Goal: Use online tool/utility: Utilize a website feature to perform a specific function

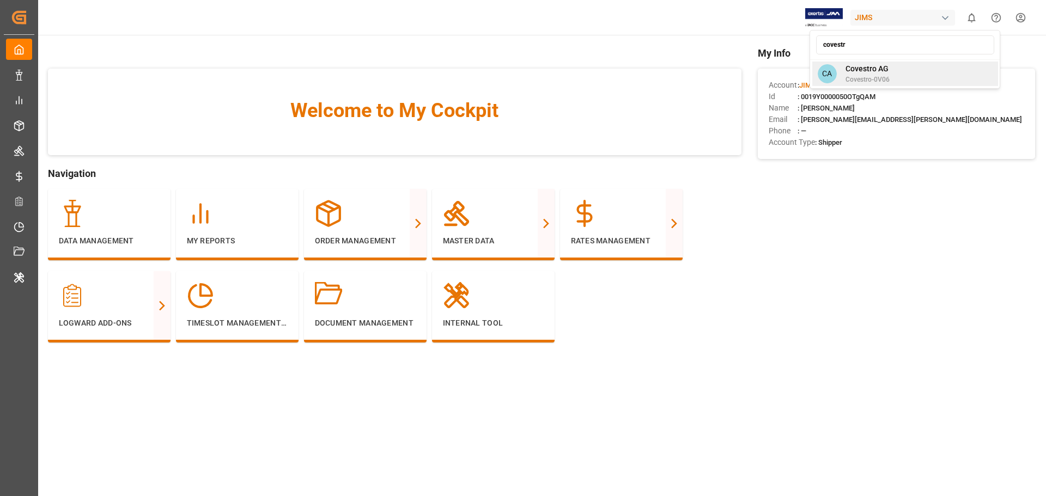
type input "covestr"
click at [875, 74] on span "Covestro AG" at bounding box center [868, 68] width 44 height 11
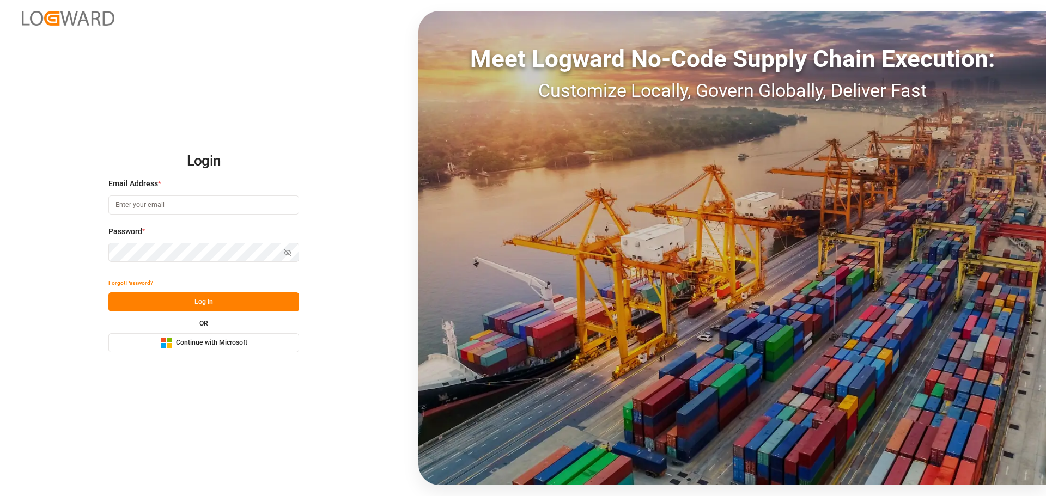
click at [228, 338] on div "Microsoft Logo Continue with Microsoft" at bounding box center [204, 342] width 87 height 11
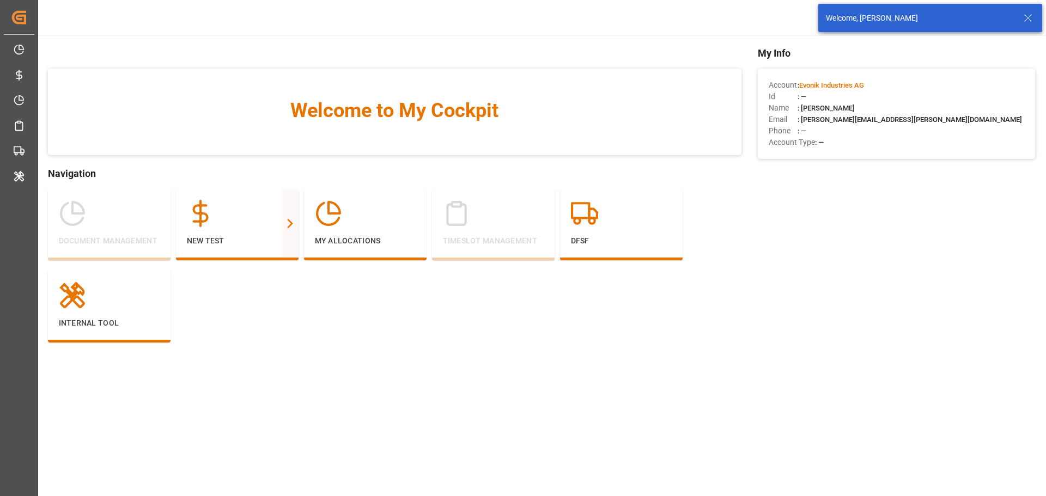
click at [1030, 23] on icon at bounding box center [1028, 17] width 13 height 13
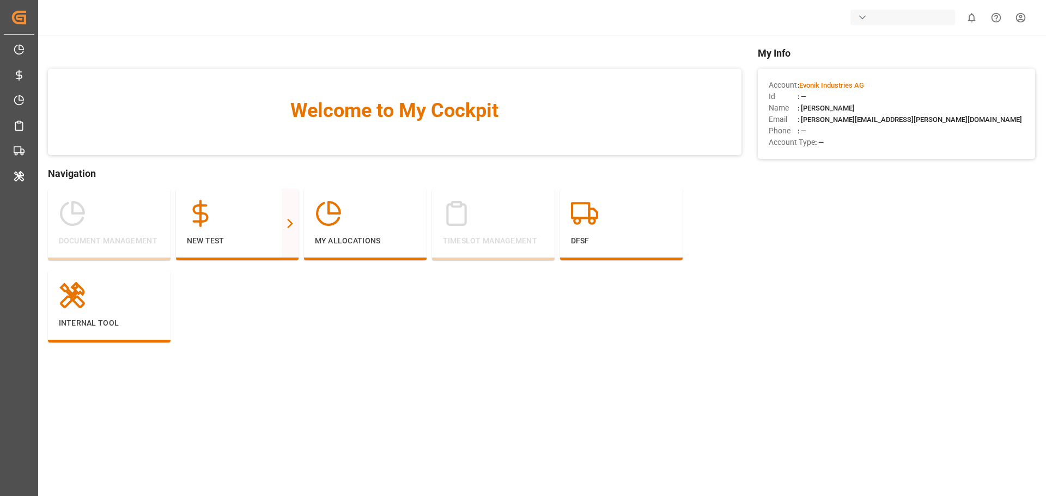
click at [901, 20] on body "Created by potrace 1.15, written by [PERSON_NAME] [DATE]-[DATE] Created by potr…" at bounding box center [523, 248] width 1046 height 496
click at [900, 19] on div "button" at bounding box center [903, 17] width 105 height 15
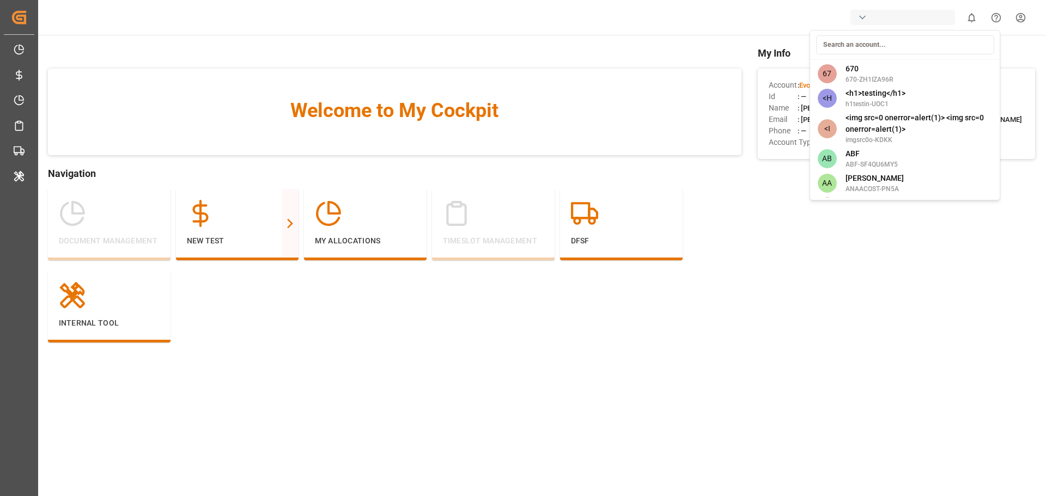
click at [872, 44] on input at bounding box center [905, 44] width 178 height 19
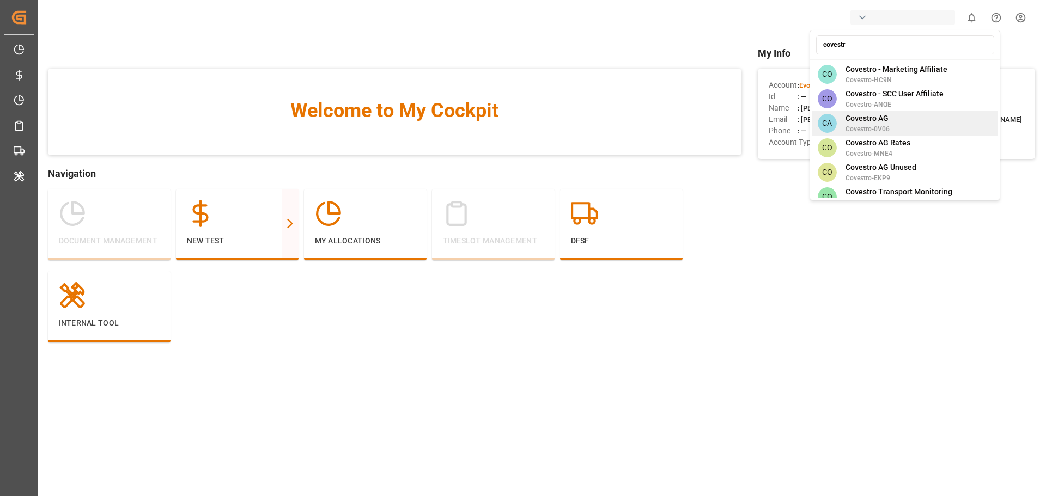
type input "covestr"
click at [890, 111] on div "CA Covestro AG Covestro-0V06" at bounding box center [905, 123] width 186 height 25
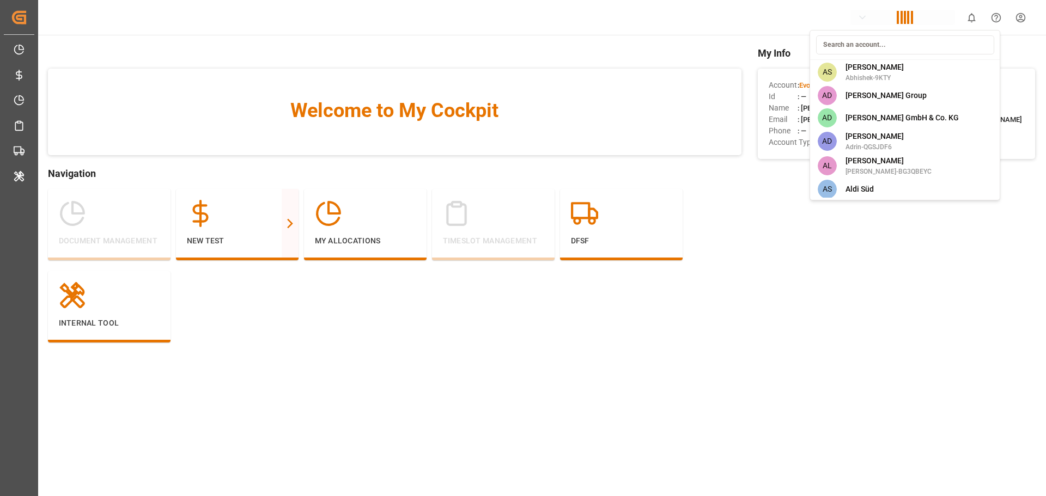
scroll to position [1753, 0]
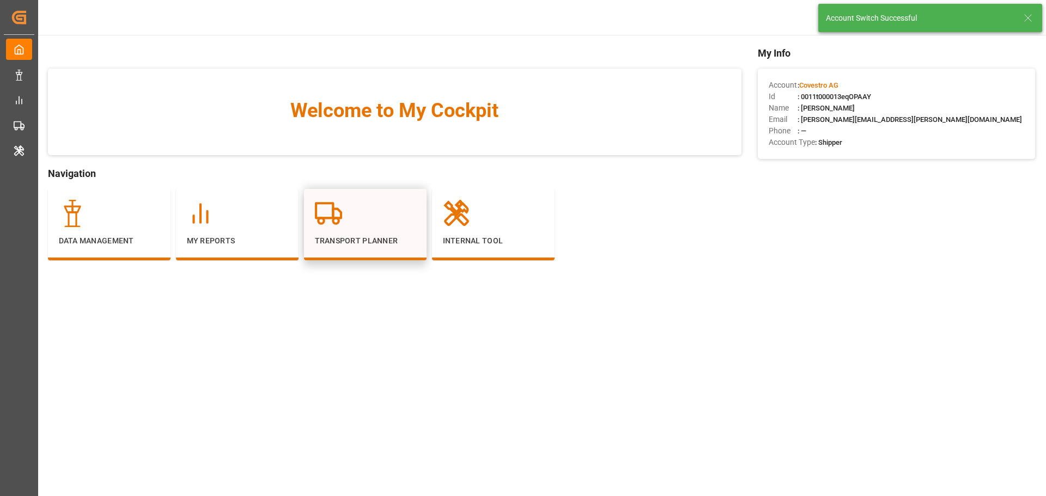
click at [324, 227] on div "Transport Planner" at bounding box center [365, 223] width 101 height 47
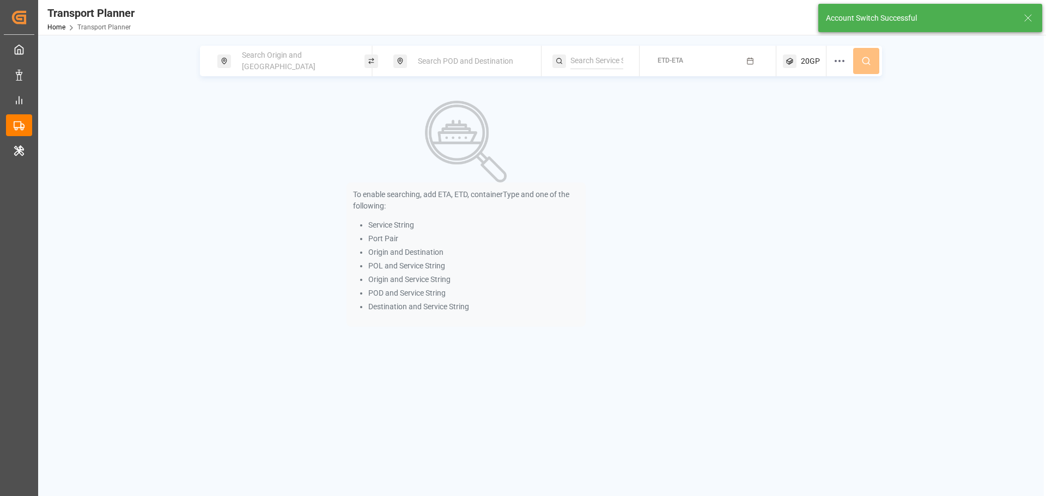
click at [288, 63] on span "Search Origin and [GEOGRAPHIC_DATA]" at bounding box center [279, 61] width 74 height 20
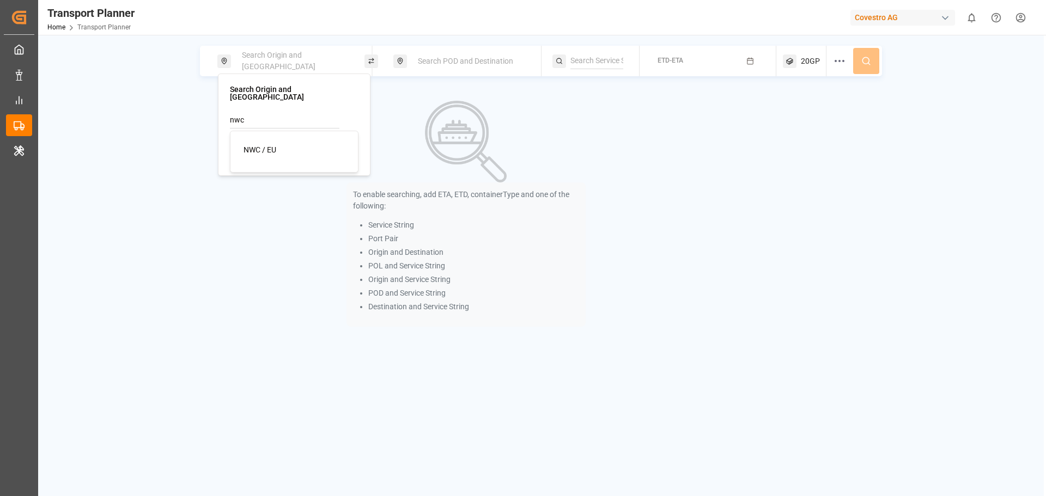
click at [272, 145] on span "NWC / EU" at bounding box center [260, 149] width 33 height 9
type input "NWC / EU"
click at [438, 64] on span "Search POD and Destination" at bounding box center [465, 61] width 95 height 9
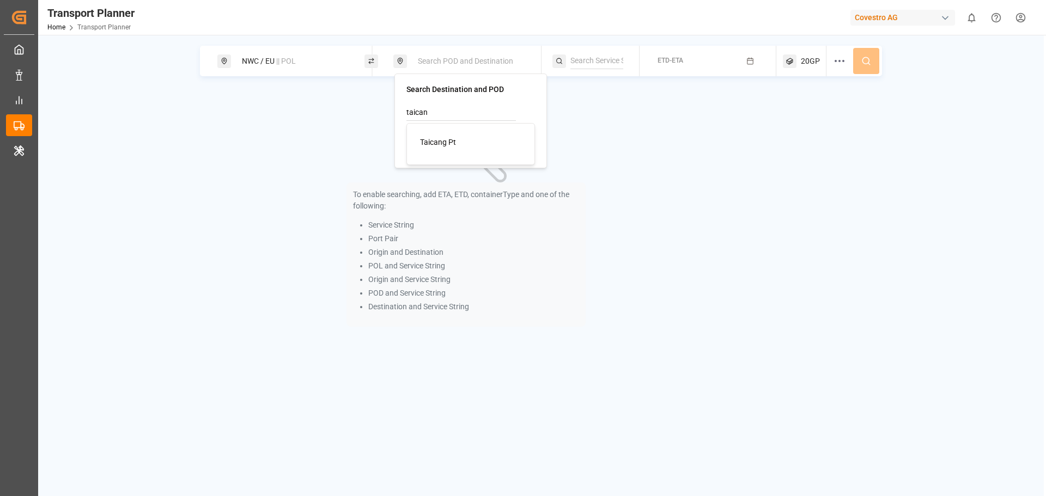
click at [460, 143] on div "Taicang Pt" at bounding box center [473, 142] width 106 height 11
type input "Taicang Pt"
click at [679, 62] on span "ETD-ETA" at bounding box center [671, 61] width 26 height 8
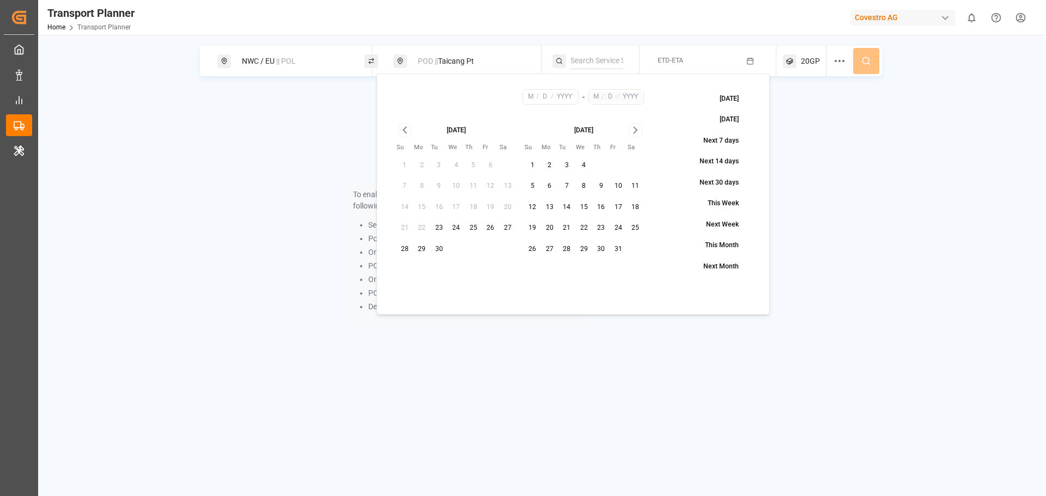
click at [472, 228] on button "25" at bounding box center [473, 228] width 17 height 17
type input "9"
type input "25"
type input "2025"
click at [638, 137] on icon "Go to next month" at bounding box center [635, 130] width 13 height 13
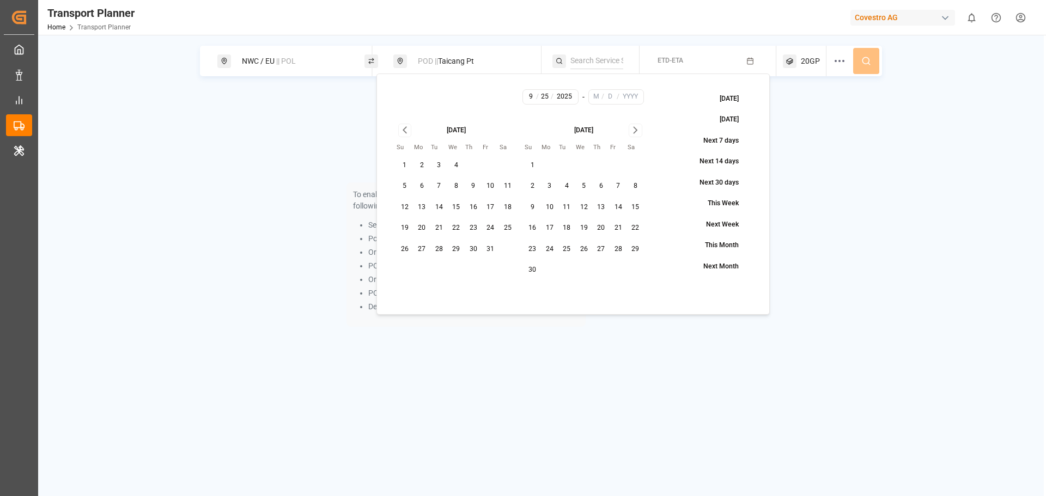
click at [638, 136] on icon "Go to next month" at bounding box center [635, 130] width 13 height 13
click at [585, 244] on button "31" at bounding box center [583, 249] width 17 height 17
type input "12"
type input "31"
type input "2025"
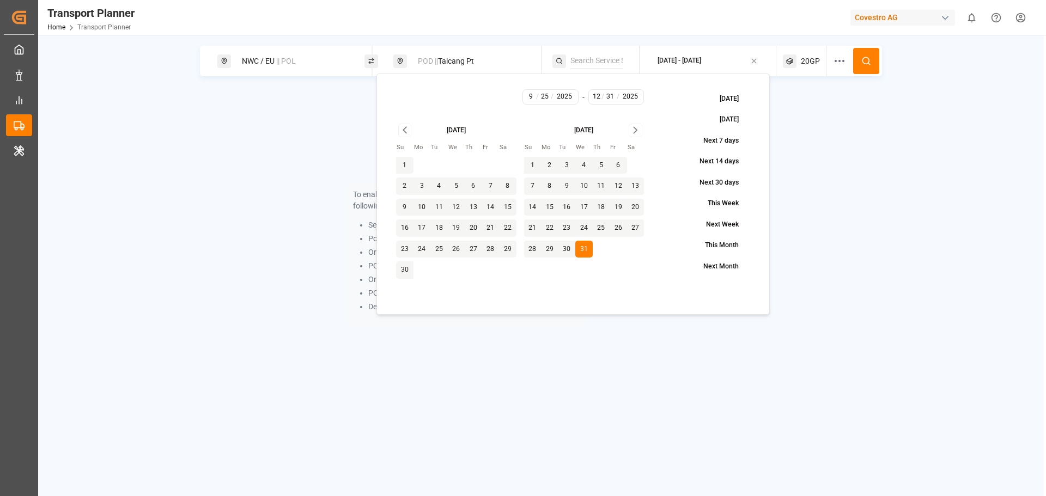
click at [860, 58] on button at bounding box center [866, 61] width 26 height 26
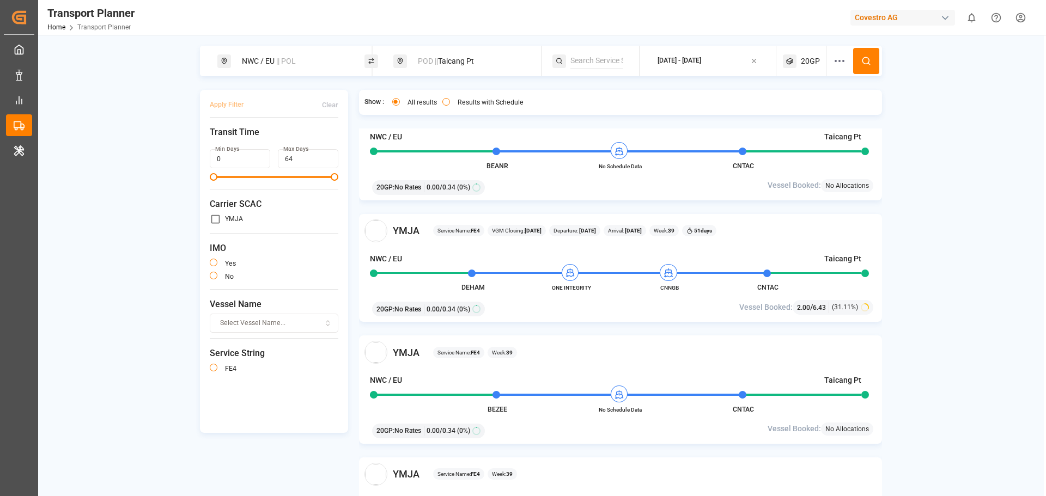
scroll to position [695, 0]
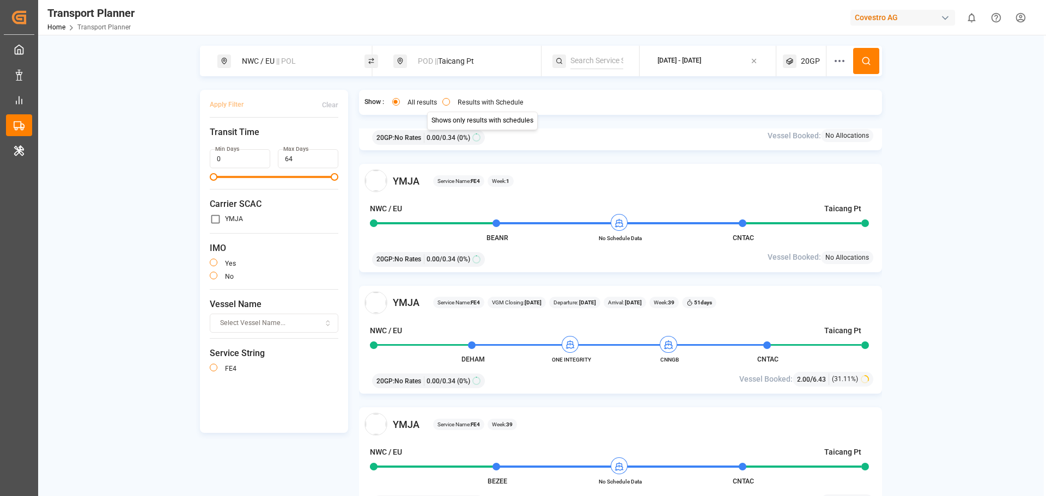
click at [448, 104] on button "Results with Schedule" at bounding box center [446, 102] width 8 height 8
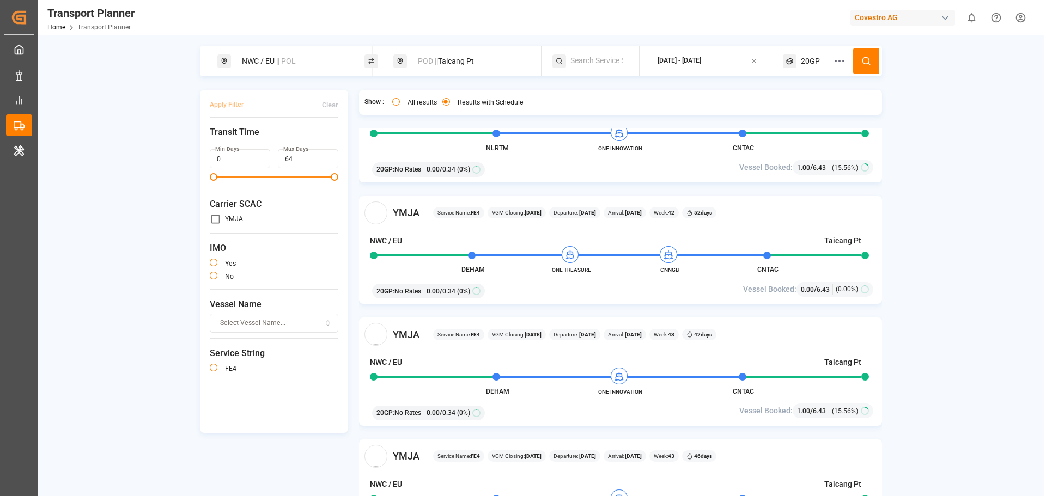
scroll to position [1035, 0]
